Goal: Information Seeking & Learning: Understand process/instructions

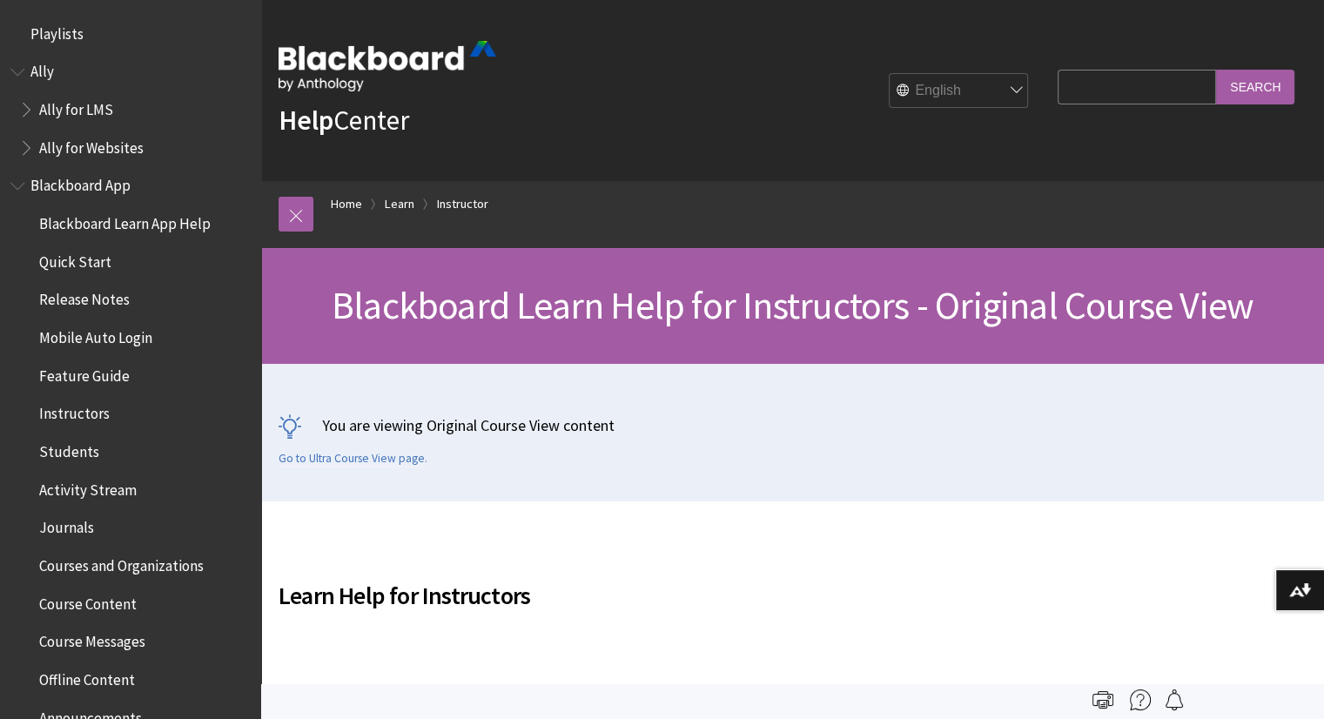
scroll to position [2145, 0]
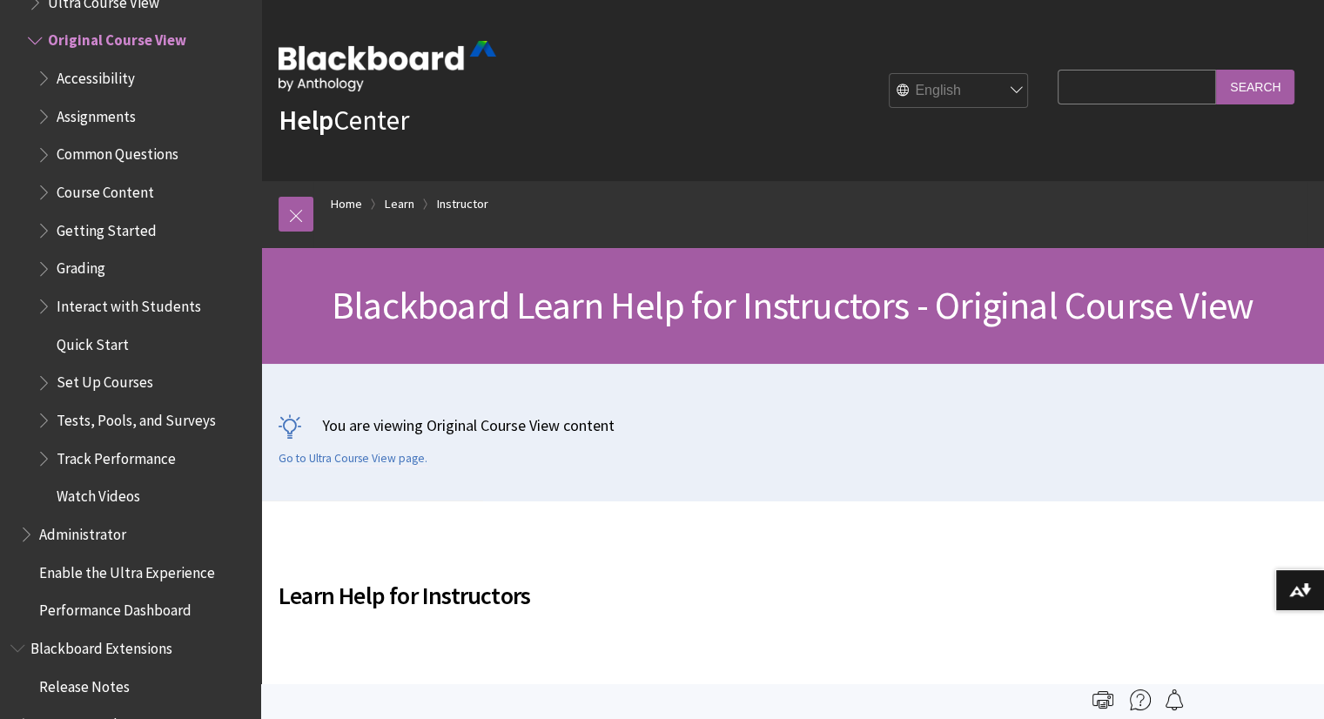
click at [1153, 91] on input "Search Query" at bounding box center [1137, 87] width 158 height 34
type input "how to add someone to the blackboard shell"
click at [1216, 70] on input "Search" at bounding box center [1255, 87] width 78 height 34
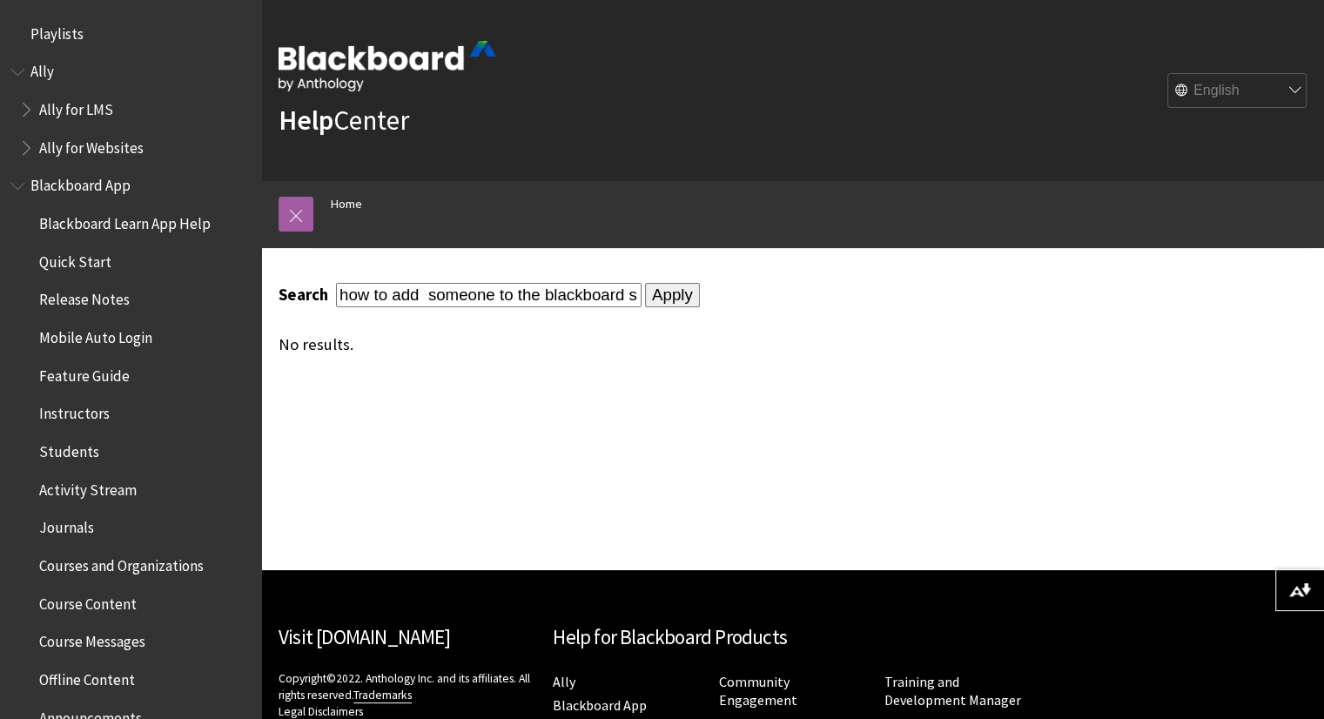
drag, startPoint x: 494, startPoint y: 293, endPoint x: 429, endPoint y: 302, distance: 65.9
click at [429, 302] on input "how to add someone to the blackboard shell" at bounding box center [489, 295] width 306 height 24
type input "how to add individual to the blackboard shell"
click at [645, 283] on input "Apply" at bounding box center [672, 295] width 55 height 24
drag, startPoint x: 535, startPoint y: 290, endPoint x: 286, endPoint y: 355, distance: 258.2
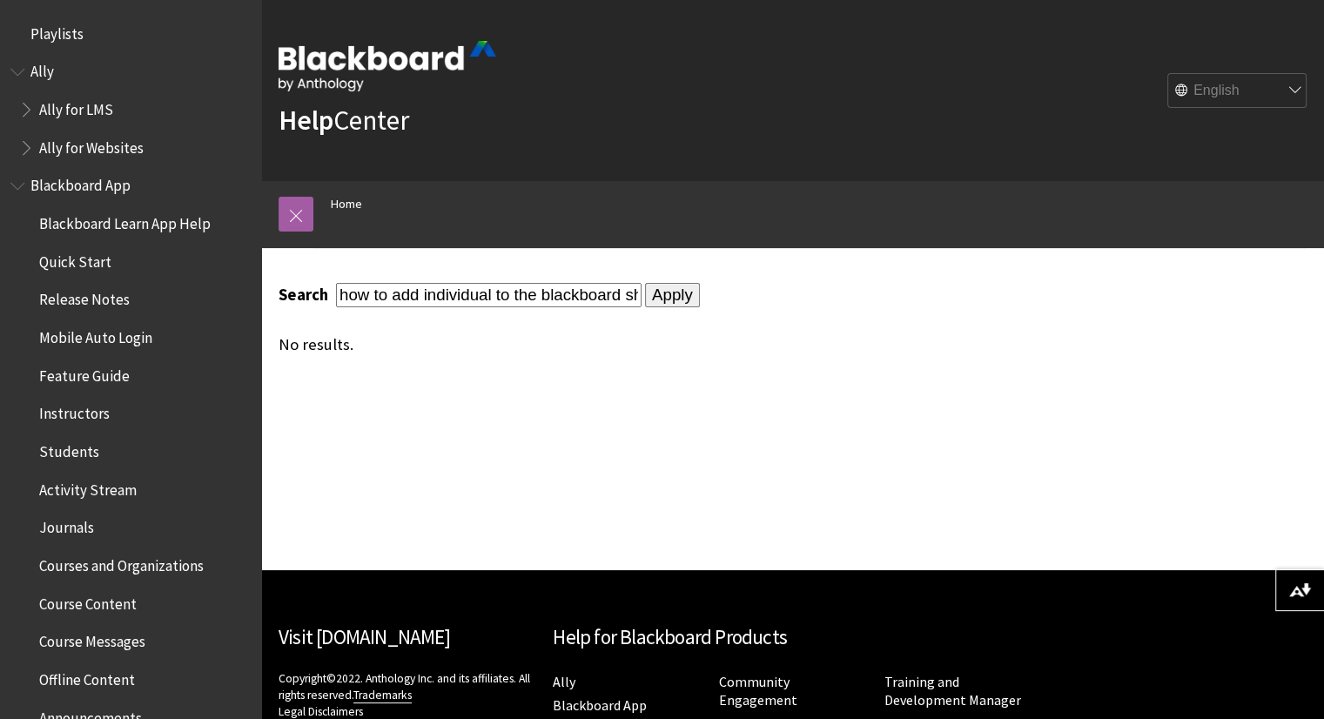
click at [286, 355] on div "Search how to add individual to the blackboard shell Apply No results." at bounding box center [663, 318] width 805 height 140
type input "blackboard shell"
click at [645, 283] on input "Apply" at bounding box center [672, 295] width 55 height 24
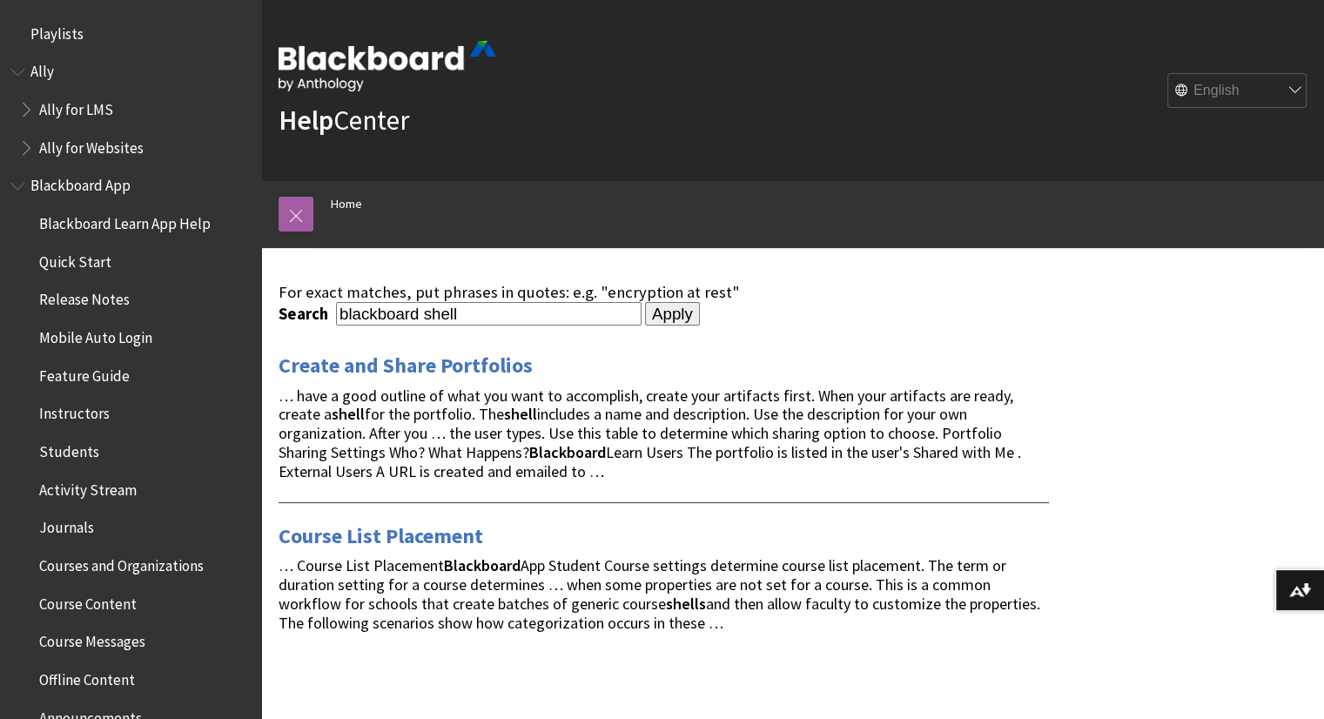
click at [650, 302] on input "Apply" at bounding box center [672, 314] width 55 height 24
click at [436, 366] on link "Create and Share Portfolios" at bounding box center [406, 366] width 254 height 28
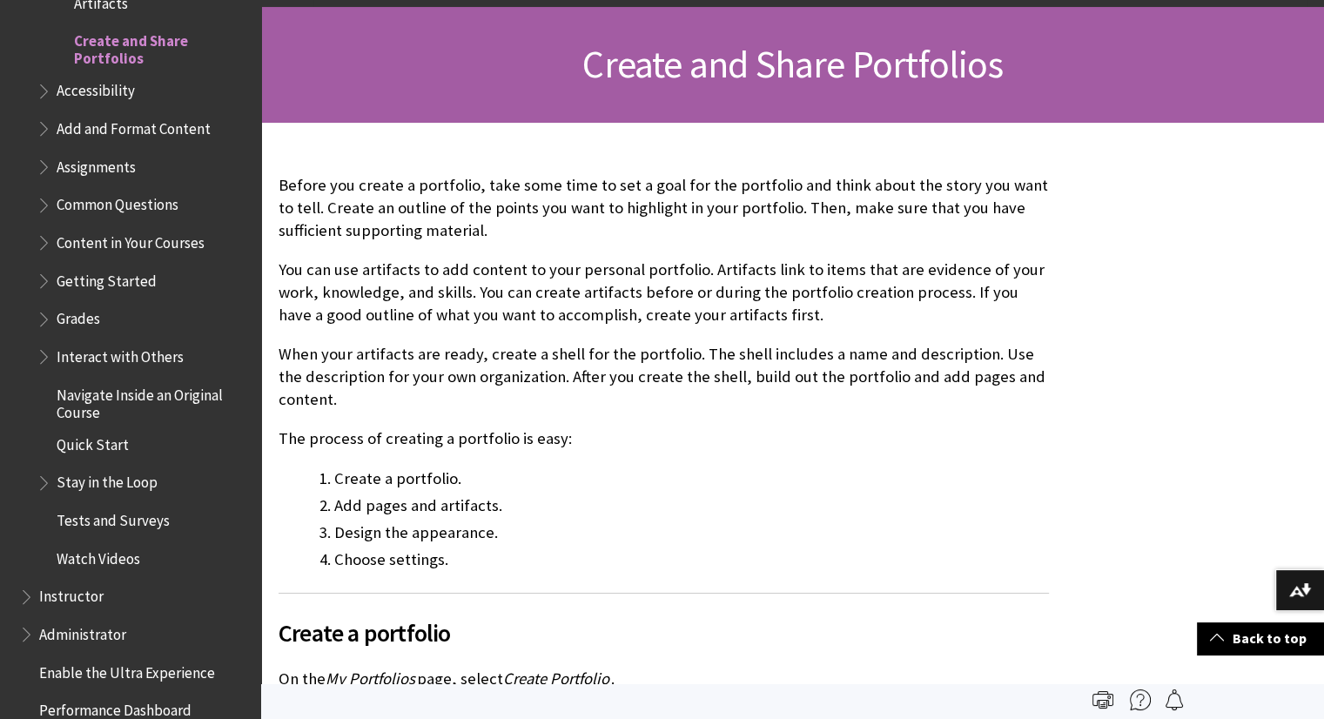
scroll to position [220, 0]
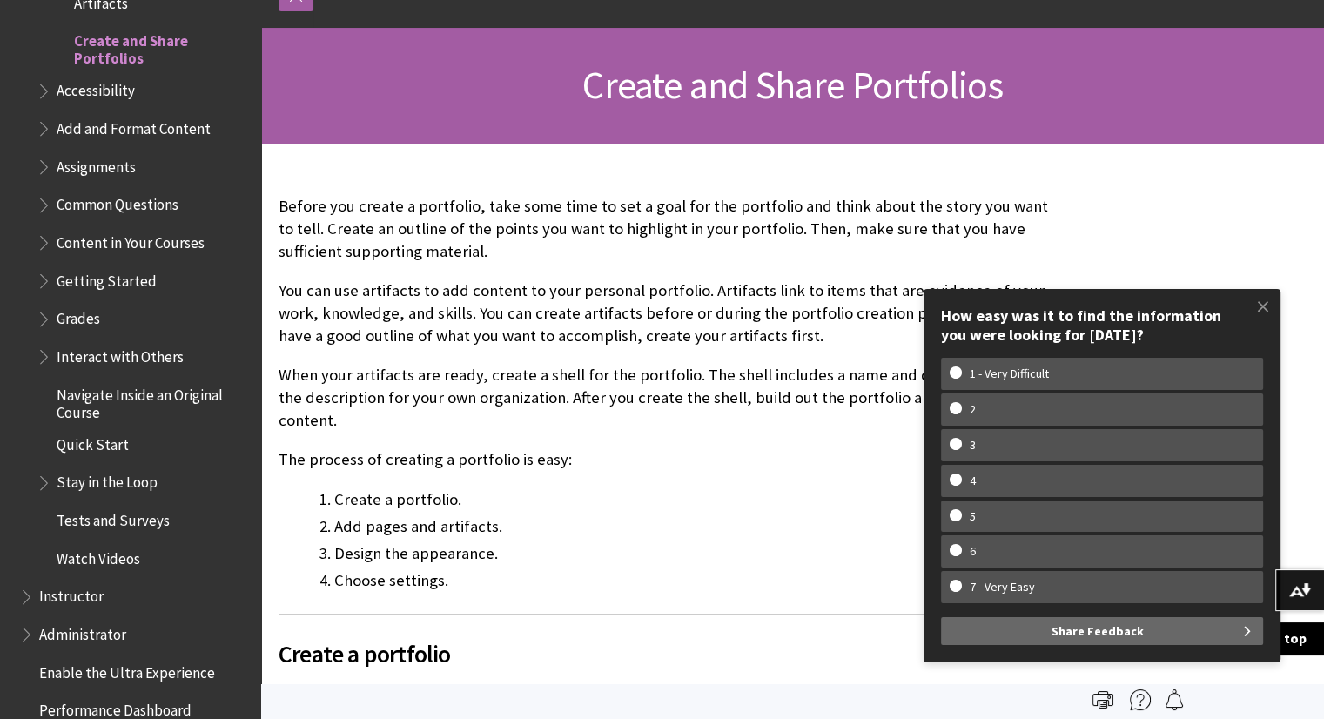
click at [524, 253] on p "Before you create a portfolio, take some time to set a goal for the portfolio a…" at bounding box center [664, 229] width 770 height 69
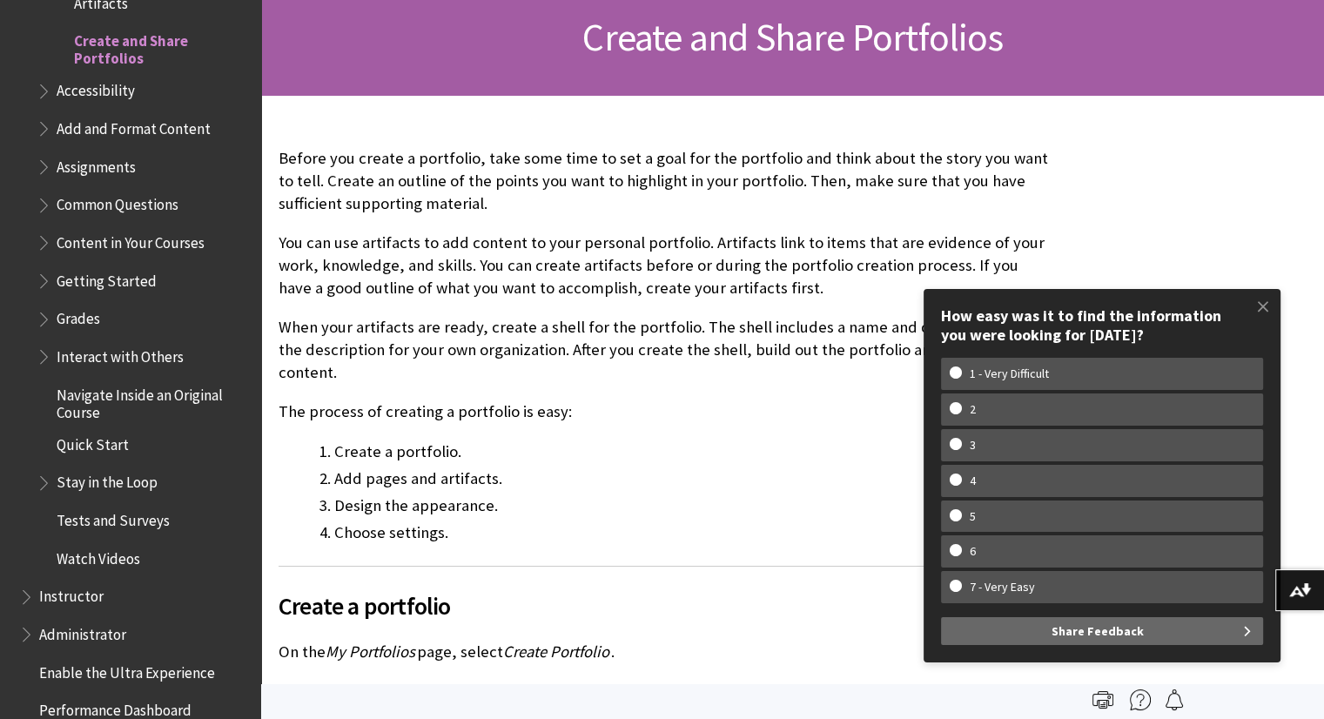
scroll to position [0, 0]
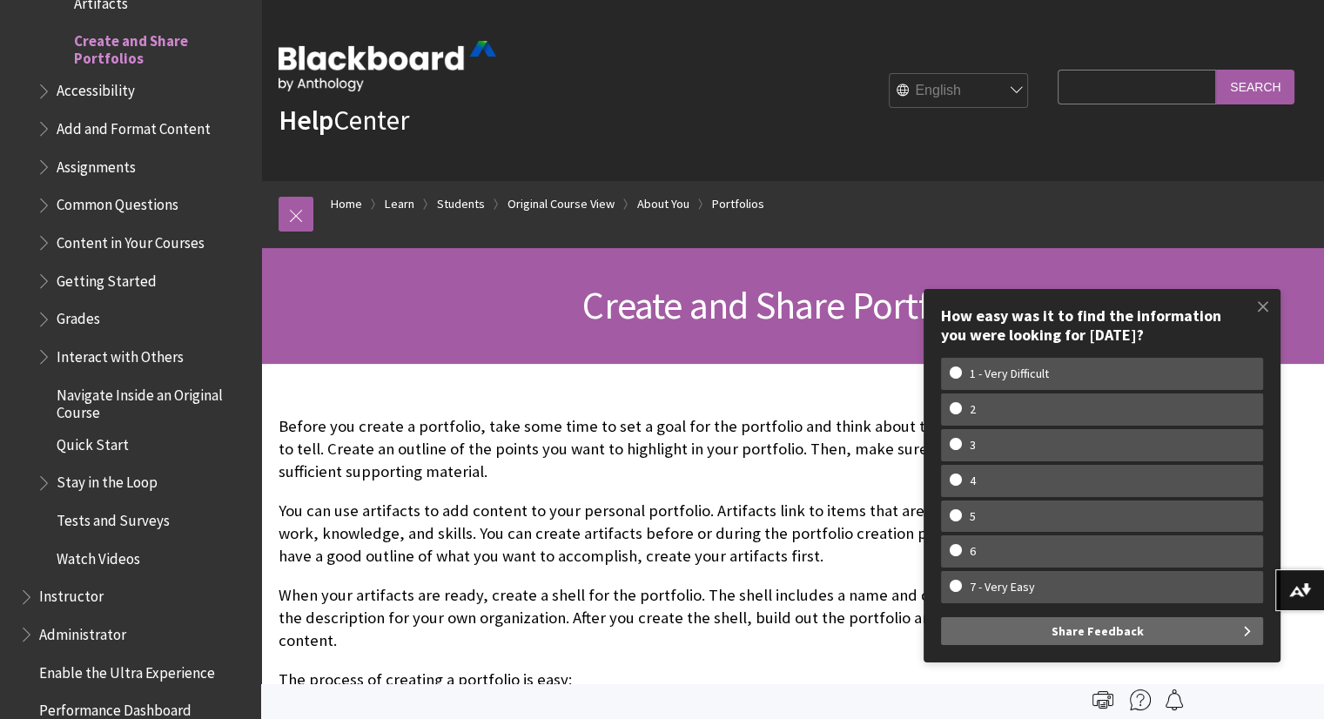
click at [1064, 92] on input "Search Query" at bounding box center [1137, 87] width 158 height 34
type input "add someone to blackboard"
click at [1216, 70] on input "Search" at bounding box center [1255, 87] width 78 height 34
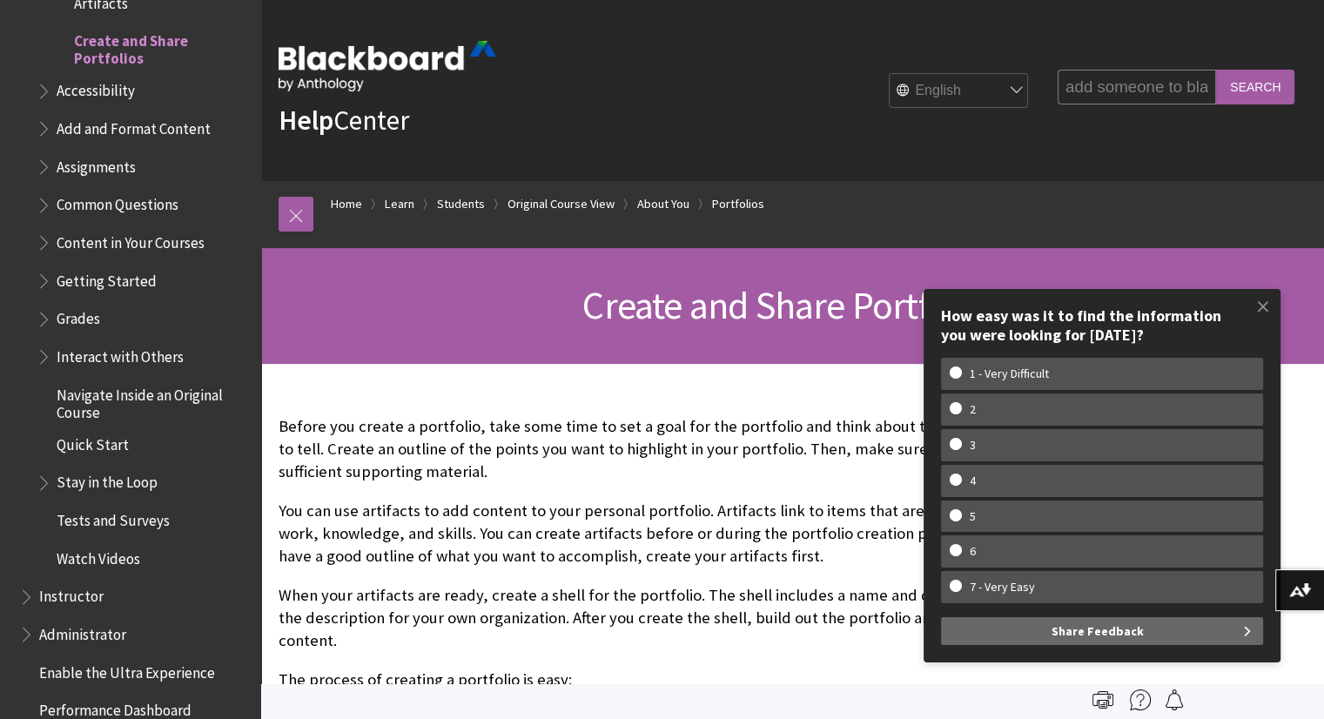
click at [1241, 85] on input "Search" at bounding box center [1255, 87] width 78 height 34
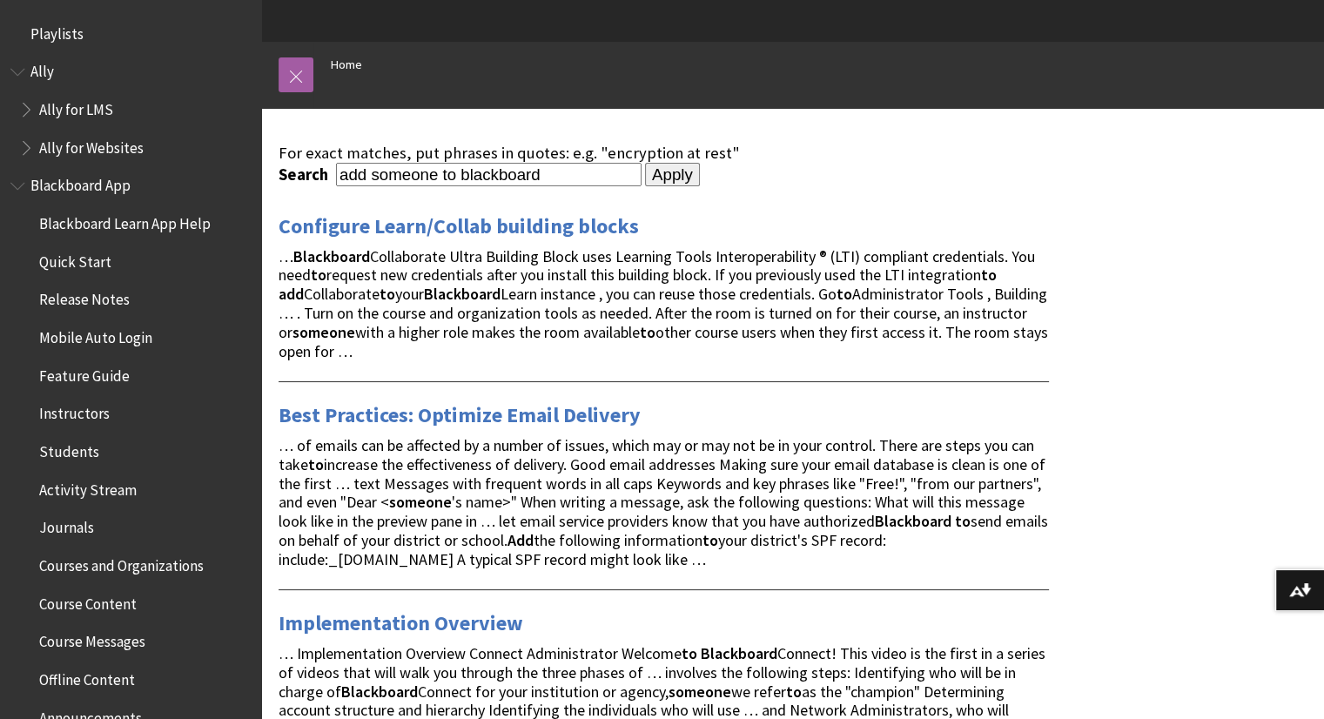
scroll to position [145, 0]
